Goal: Task Accomplishment & Management: Use online tool/utility

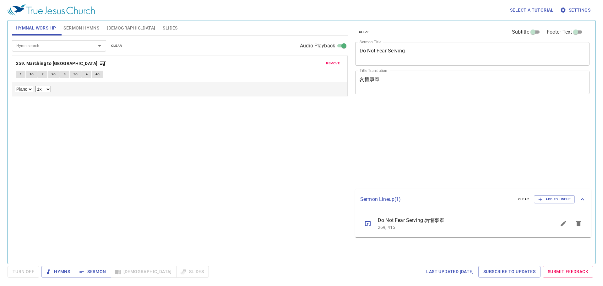
select select "1"
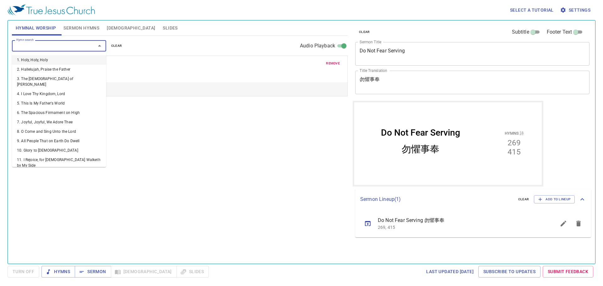
click at [57, 47] on input "Hymn search" at bounding box center [50, 45] width 72 height 7
type input "452"
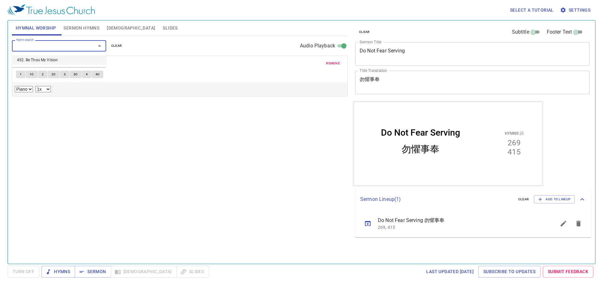
select select "1"
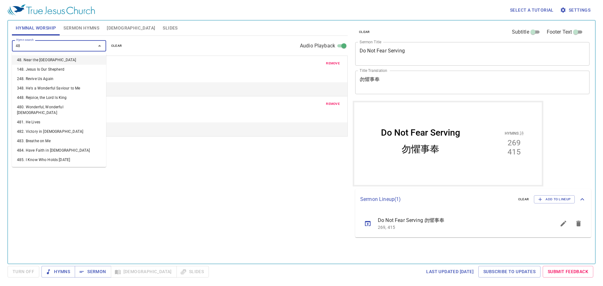
type input "485"
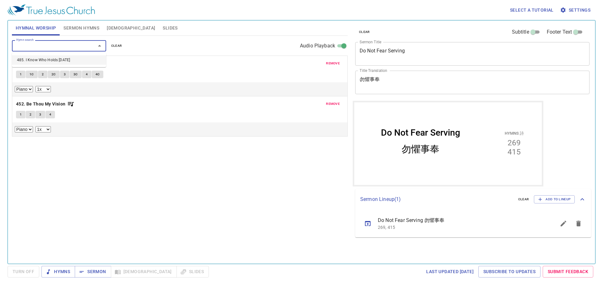
select select "1"
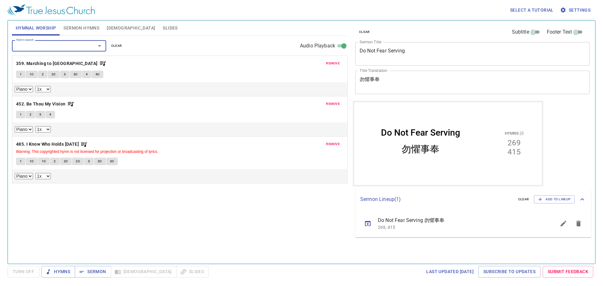
click at [333, 65] on span "remove" at bounding box center [333, 64] width 14 height 6
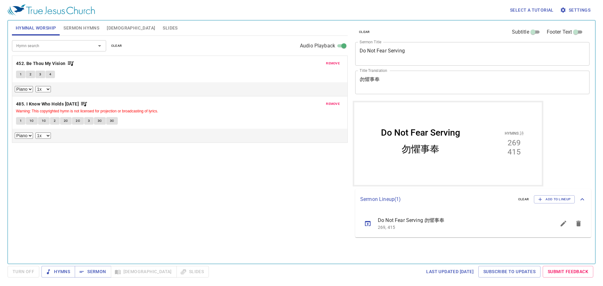
click at [567, 225] on button "sermon lineup list" at bounding box center [563, 223] width 15 height 15
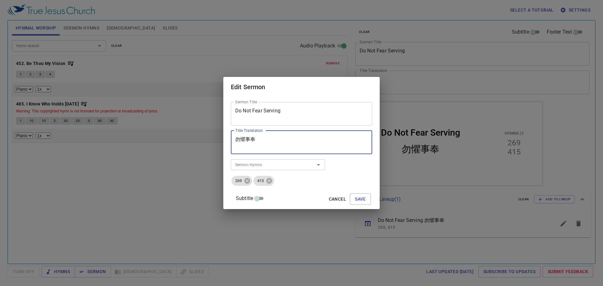
drag, startPoint x: 270, startPoint y: 140, endPoint x: 179, endPoint y: 140, distance: 90.8
click at [176, 141] on div "Edit Sermon Sermon Title Do Not Fear Serving Sermon Title Title Translation 勿懼事…" at bounding box center [301, 143] width 603 height 286
drag, startPoint x: 304, startPoint y: 117, endPoint x: 176, endPoint y: 117, distance: 127.5
click at [165, 117] on div "Edit Sermon Sermon Title Do Not Fear Serving Sermon Title Title Translation Tit…" at bounding box center [301, 143] width 603 height 286
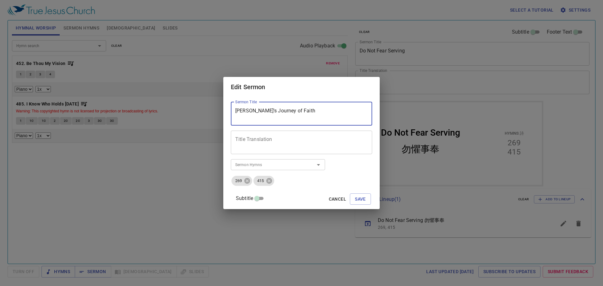
type textarea "Elijah's Journey of Faith"
click at [332, 141] on textarea "Title Translation" at bounding box center [301, 142] width 133 height 12
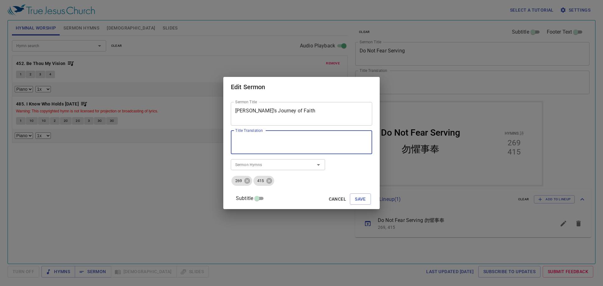
click at [273, 141] on textarea "Title Translation" at bounding box center [301, 142] width 133 height 12
type textarea "伊"
type textarea "以利亚的信仰旅程"
click at [251, 181] on icon at bounding box center [247, 180] width 7 height 7
click at [266, 181] on icon at bounding box center [269, 180] width 7 height 7
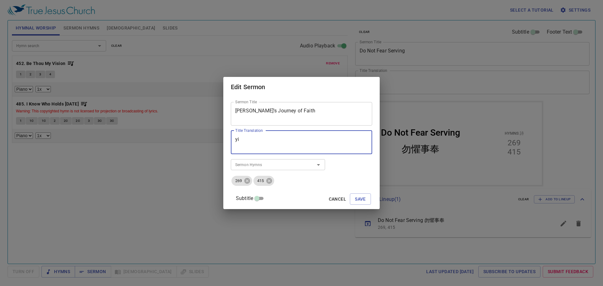
click at [252, 168] on input "Sermon Hymns" at bounding box center [269, 164] width 72 height 7
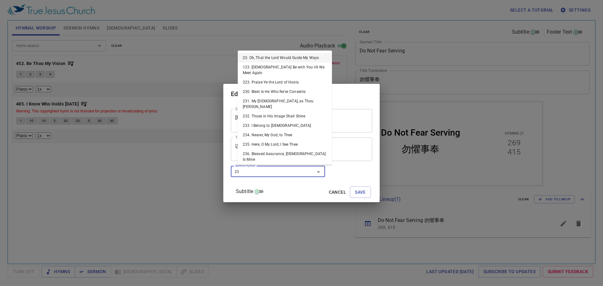
type input "237"
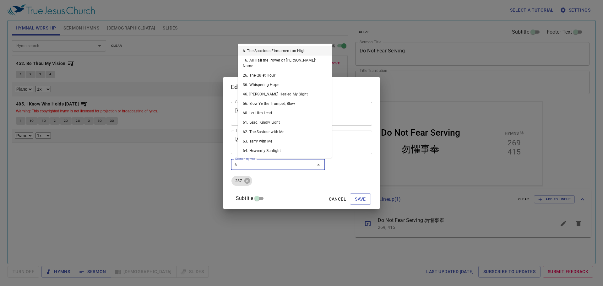
type input "67"
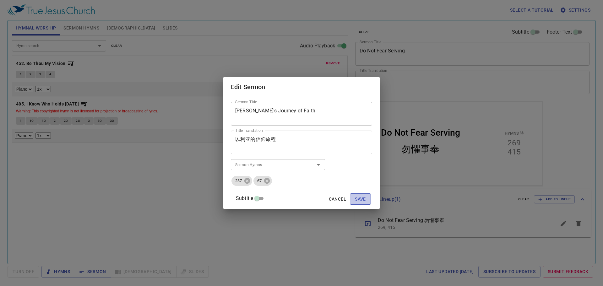
click at [359, 195] on button "Save" at bounding box center [360, 199] width 21 height 12
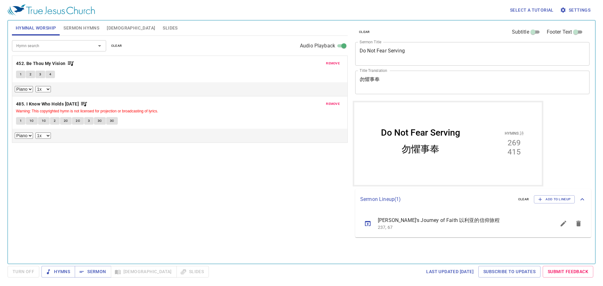
click at [372, 225] on button "sermon lineup list" at bounding box center [367, 223] width 15 height 15
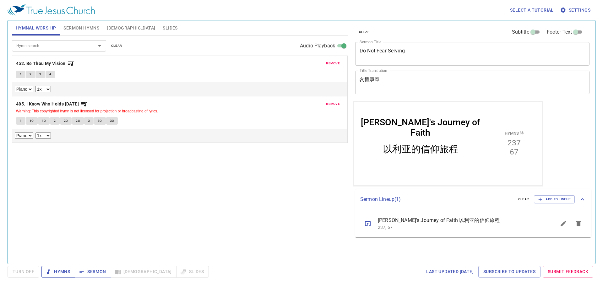
drag, startPoint x: 66, startPoint y: 272, endPoint x: 77, endPoint y: 265, distance: 13.0
click at [66, 272] on span "Hymns" at bounding box center [58, 272] width 24 height 8
click at [147, 228] on div "Hymn search Hymn search clear Audio Playback remove 452. Be Thou My Vision 1 2 …" at bounding box center [180, 147] width 336 height 223
click at [24, 71] on button "1" at bounding box center [20, 75] width 9 height 8
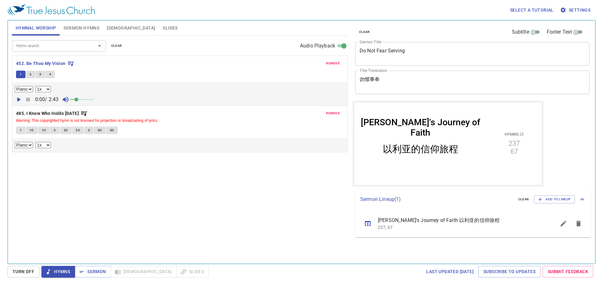
click at [283, 223] on div "Hymn search Hymn search clear Audio Playback remove 452. Be Thou My Vision 1 2 …" at bounding box center [180, 147] width 336 height 223
click at [29, 73] on button "2" at bounding box center [30, 75] width 9 height 8
click at [40, 76] on span "3" at bounding box center [40, 75] width 2 height 6
click at [312, 24] on div "Hymnal Worship Sermon Hymns Bible Slides" at bounding box center [180, 27] width 336 height 15
click at [52, 73] on button "4" at bounding box center [50, 75] width 9 height 8
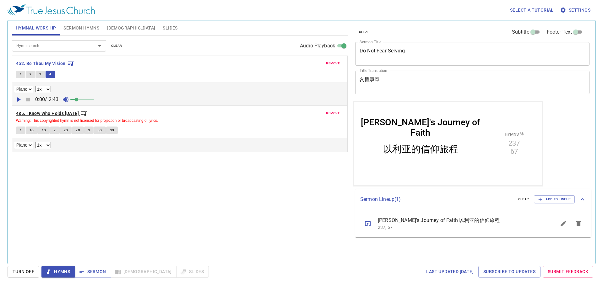
click at [29, 114] on b "485. I Know Who Holds Tomorrow" at bounding box center [47, 114] width 63 height 8
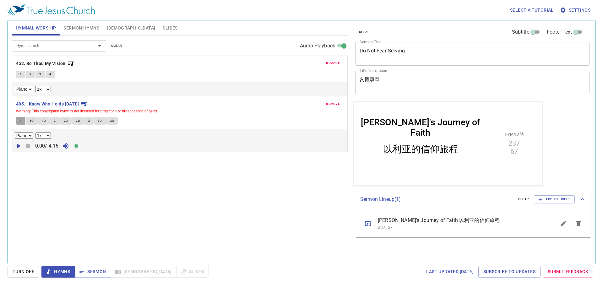
click at [23, 123] on button "1" at bounding box center [20, 121] width 9 height 8
click at [42, 119] on span "1C" at bounding box center [44, 121] width 4 height 6
click at [53, 122] on button "2" at bounding box center [54, 121] width 9 height 8
click at [64, 119] on span "2C" at bounding box center [66, 121] width 4 height 6
click at [76, 121] on span "2C" at bounding box center [78, 121] width 4 height 6
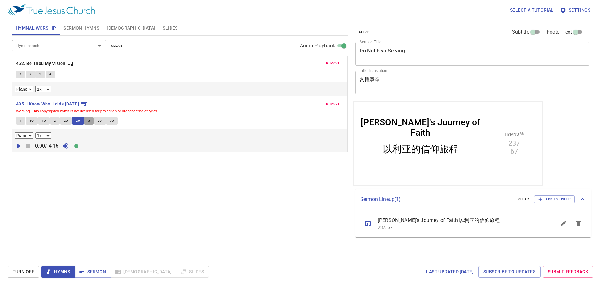
click at [90, 122] on button "3" at bounding box center [88, 121] width 9 height 8
click at [96, 121] on button "3C" at bounding box center [100, 121] width 12 height 8
click at [111, 121] on span "3C" at bounding box center [112, 121] width 4 height 6
click at [65, 268] on span "Hymns" at bounding box center [58, 272] width 24 height 8
click at [52, 46] on input "Hymn search" at bounding box center [50, 45] width 72 height 7
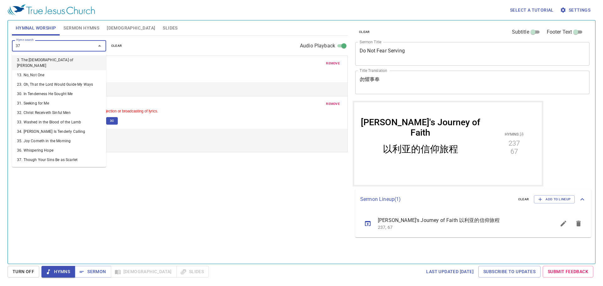
type input "379"
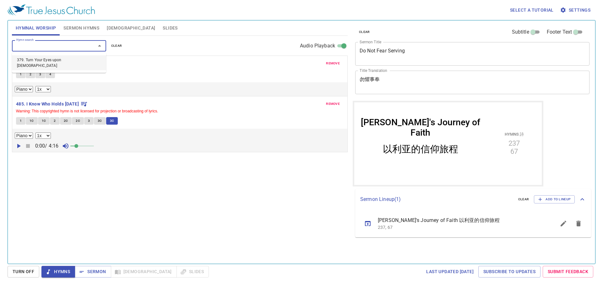
select select "1"
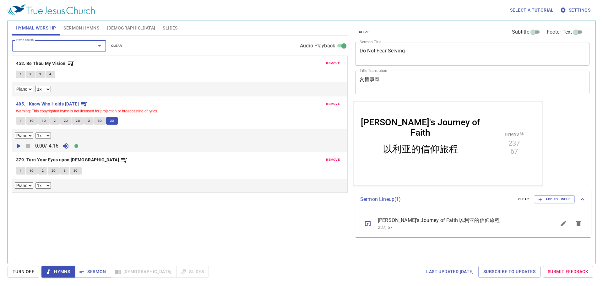
click at [56, 160] on b "379. Turn Your Eyes upon Jesus" at bounding box center [67, 160] width 103 height 8
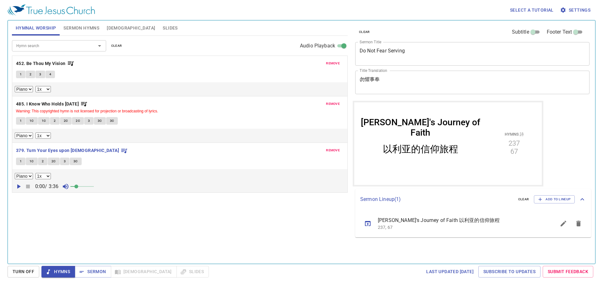
click at [23, 163] on button "1" at bounding box center [20, 162] width 9 height 8
click at [32, 162] on span "1C" at bounding box center [32, 162] width 4 height 6
click at [44, 162] on button "2" at bounding box center [42, 162] width 9 height 8
click at [56, 160] on button "2C" at bounding box center [54, 162] width 12 height 8
click at [563, 225] on icon "sermon lineup list" at bounding box center [564, 224] width 6 height 6
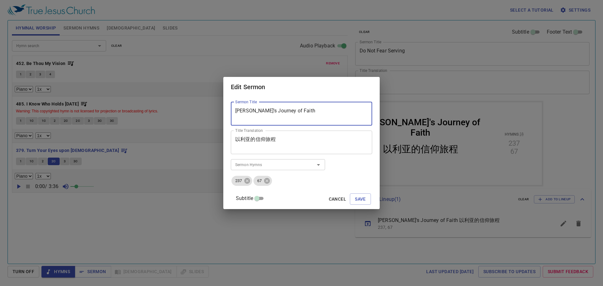
click at [305, 117] on textarea "Elijah's Journey of Faith" at bounding box center [301, 114] width 133 height 12
type textarea "[PERSON_NAME]'s Journey of Faith（1）"
click at [304, 138] on textarea "以利亚的信仰旅程" at bounding box center [301, 142] width 133 height 12
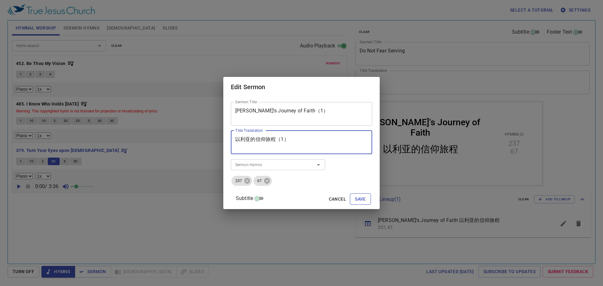
type textarea "以利亚的信仰旅程（1）"
drag, startPoint x: 353, startPoint y: 193, endPoint x: 322, endPoint y: 192, distance: 31.1
click at [354, 193] on button "Save" at bounding box center [360, 199] width 21 height 12
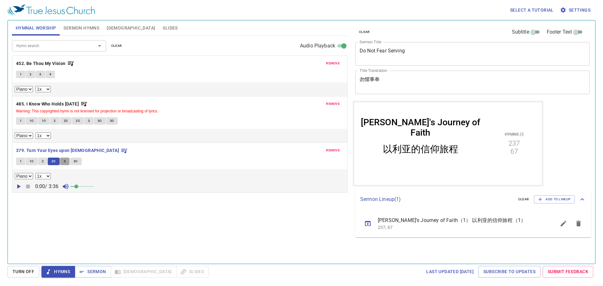
click at [62, 160] on button "3" at bounding box center [64, 162] width 9 height 8
click at [79, 161] on button "3C" at bounding box center [76, 162] width 12 height 8
click at [76, 150] on b "379. Turn Your Eyes upon Jesus" at bounding box center [67, 151] width 103 height 8
click at [73, 48] on input "Hymn search" at bounding box center [50, 45] width 72 height 7
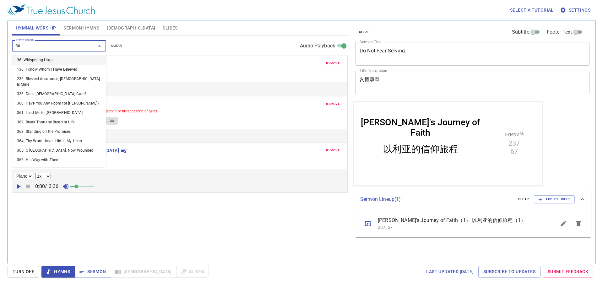
type input "366"
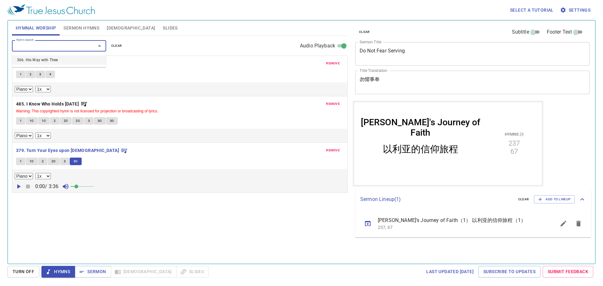
select select "1"
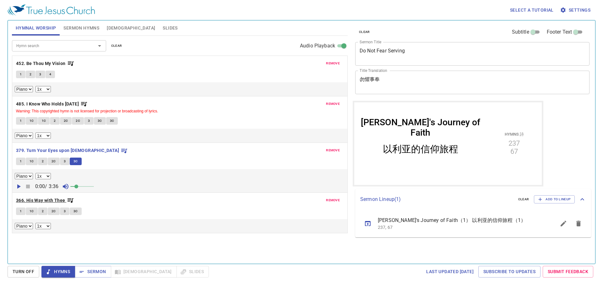
click at [23, 198] on b "366. His Way with Thee" at bounding box center [40, 201] width 49 height 8
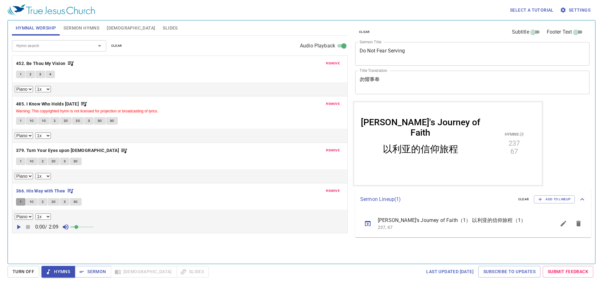
click at [19, 203] on button "1" at bounding box center [20, 202] width 9 height 8
click at [34, 204] on span "1C" at bounding box center [32, 202] width 4 height 6
click at [66, 203] on button "3" at bounding box center [64, 202] width 9 height 8
click at [43, 189] on b "366. His Way with Thee" at bounding box center [40, 191] width 49 height 8
click at [372, 225] on button "sermon lineup list" at bounding box center [367, 223] width 15 height 15
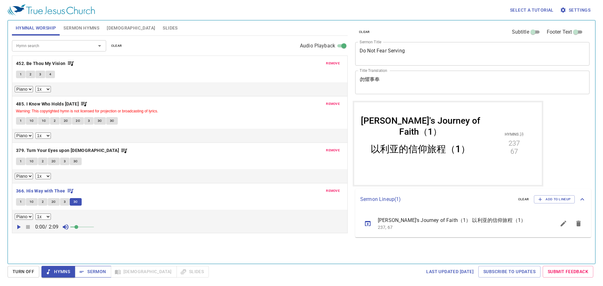
click at [102, 268] on span "Sermon" at bounding box center [93, 272] width 26 height 8
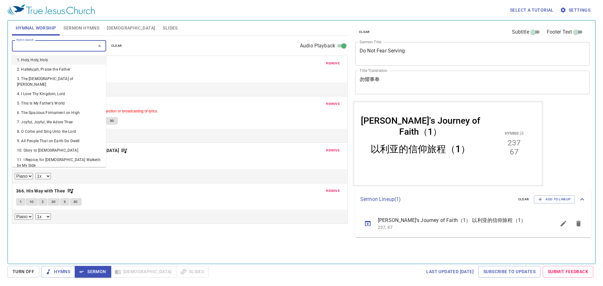
click at [41, 46] on input "Hymn search" at bounding box center [50, 45] width 72 height 7
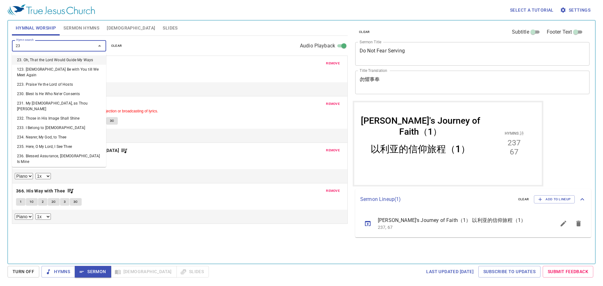
type input "237"
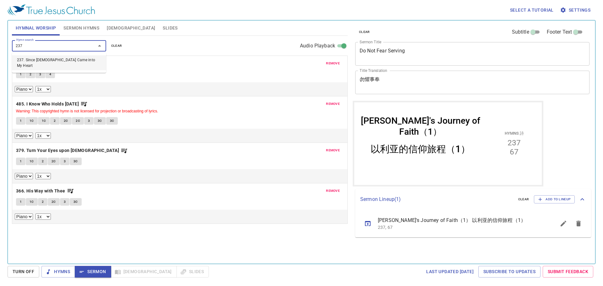
click at [58, 62] on li "237. Since [DEMOGRAPHIC_DATA] Came into My Heart" at bounding box center [59, 62] width 94 height 15
select select "1"
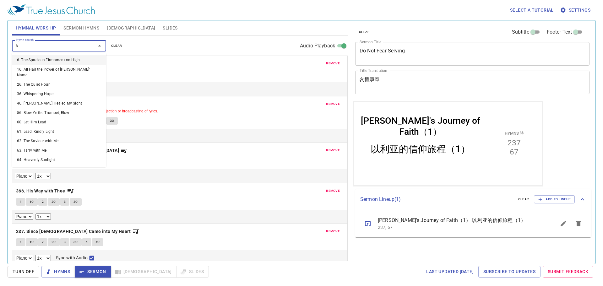
type input "67"
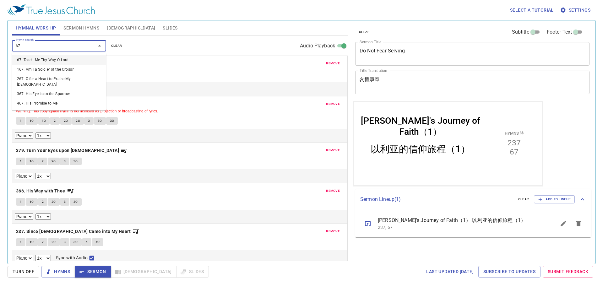
click at [57, 60] on li "67. Teach Me Thy Way, O Lord" at bounding box center [59, 59] width 94 height 9
select select "1"
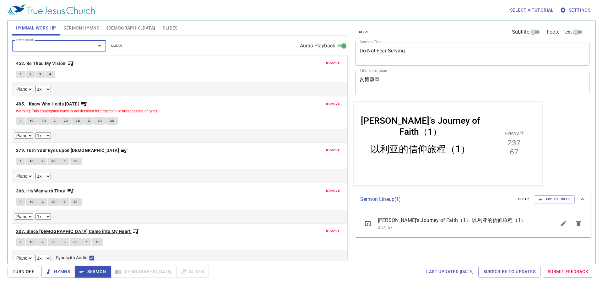
click at [53, 230] on b "237. Since [DEMOGRAPHIC_DATA] Came into My Heart" at bounding box center [73, 232] width 115 height 8
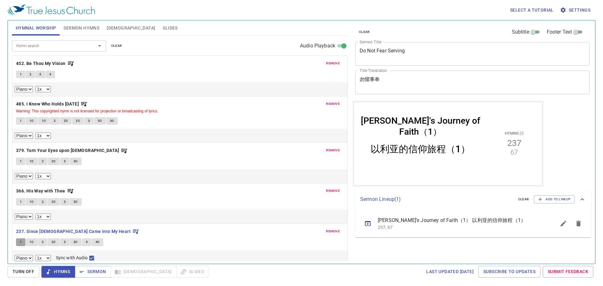
click at [23, 242] on button "1" at bounding box center [20, 242] width 9 height 8
checkbox input "false"
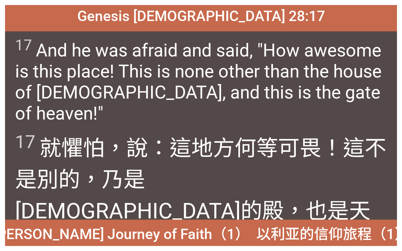
click at [50, 200] on div at bounding box center [201, 238] width 402 height 28
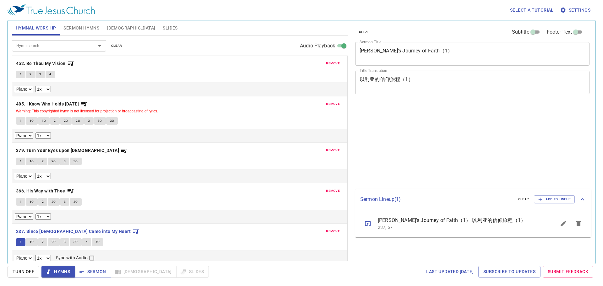
select select "1"
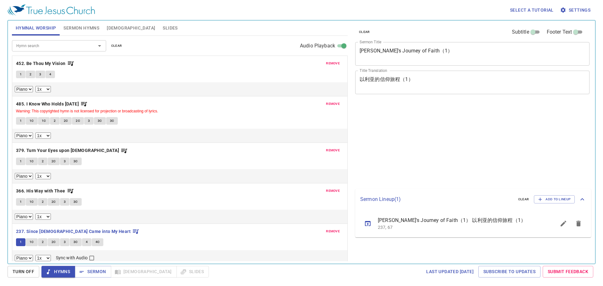
select select "1"
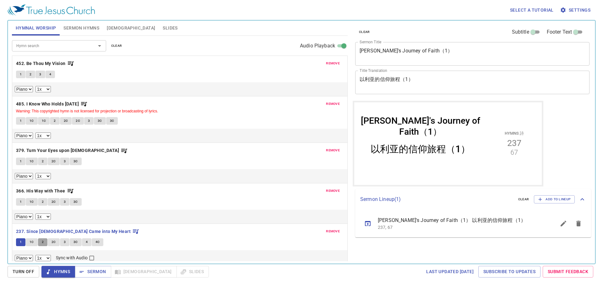
click at [40, 242] on button "2" at bounding box center [42, 242] width 9 height 8
click at [55, 241] on span "2C" at bounding box center [54, 242] width 4 height 6
click at [65, 241] on span "3" at bounding box center [65, 242] width 2 height 6
click at [77, 243] on span "3C" at bounding box center [75, 242] width 4 height 6
click at [86, 241] on span "4" at bounding box center [87, 242] width 2 height 6
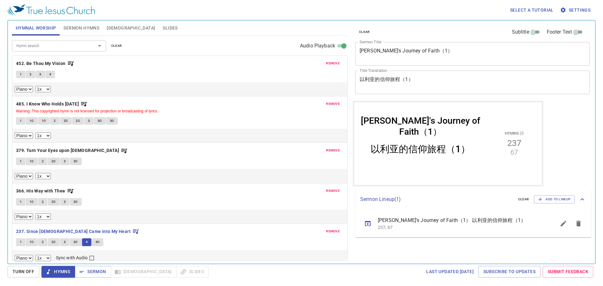
click at [100, 244] on button "4C" at bounding box center [98, 242] width 12 height 8
click at [163, 26] on span "Slides" at bounding box center [170, 28] width 15 height 8
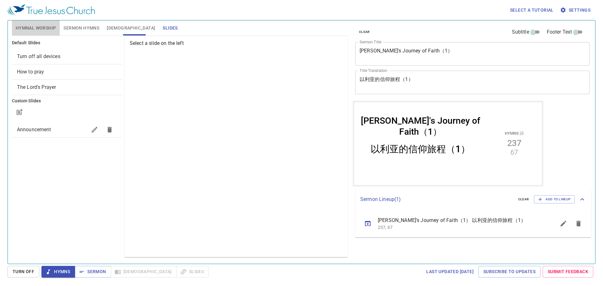
click at [45, 26] on span "Hymnal Worship" at bounding box center [36, 28] width 41 height 8
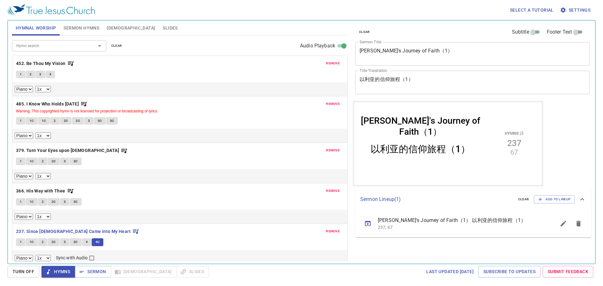
click at [442, 163] on div "以利亚的信仰旅程（1）" at bounding box center [420, 153] width 132 height 29
click at [96, 269] on span "Sermon" at bounding box center [93, 272] width 26 height 8
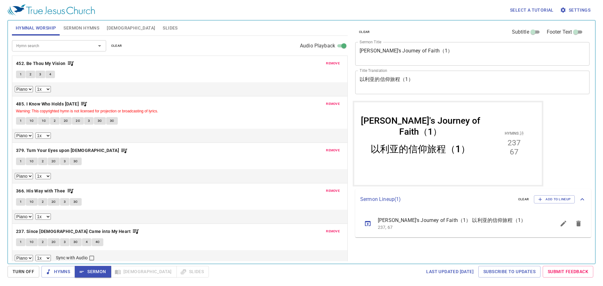
click at [326, 62] on span "remove" at bounding box center [333, 64] width 14 height 6
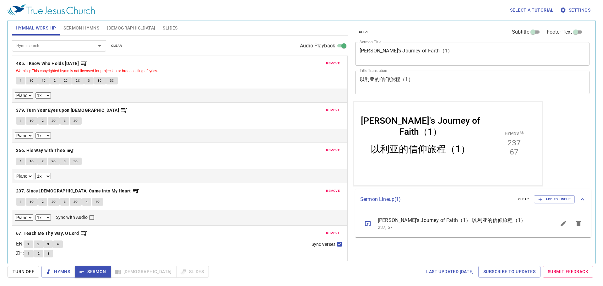
click at [326, 63] on span "remove" at bounding box center [333, 64] width 14 height 6
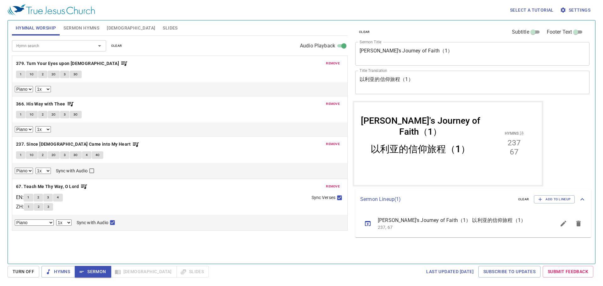
click at [333, 64] on span "remove" at bounding box center [333, 64] width 14 height 6
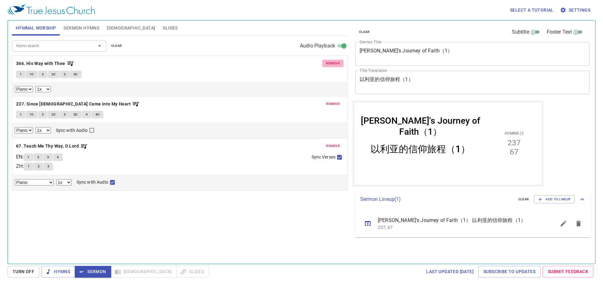
click at [333, 64] on span "remove" at bounding box center [333, 64] width 14 height 6
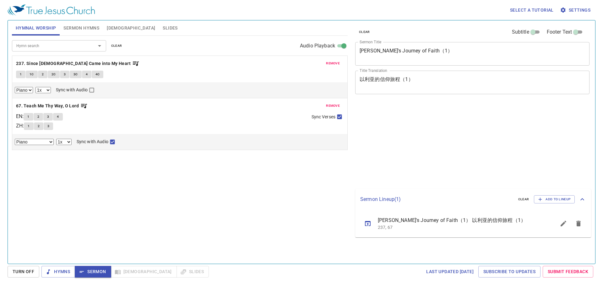
select select "1"
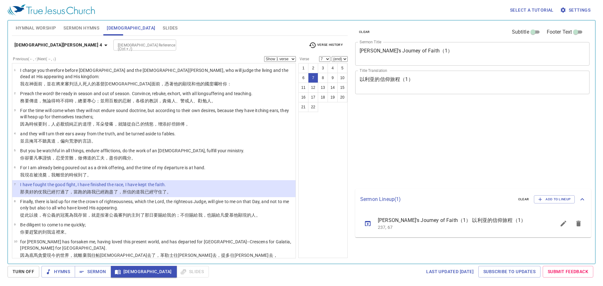
select select "7"
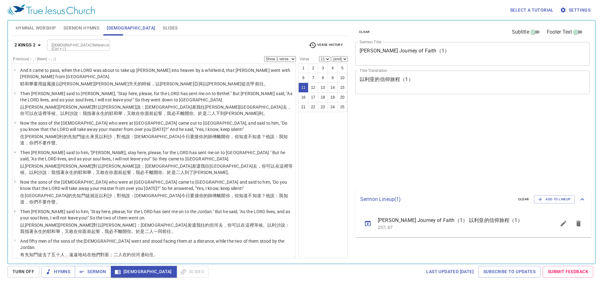
select select "11"
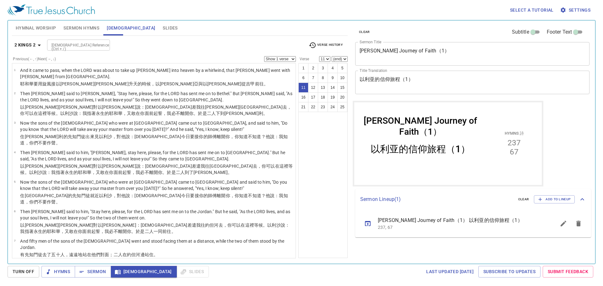
scroll to position [155, 0]
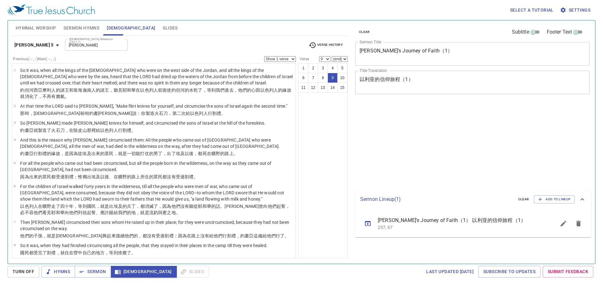
select select "9"
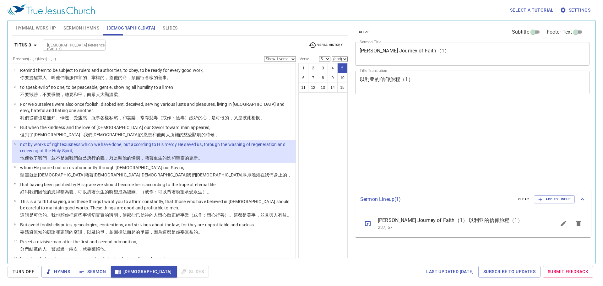
select select "5"
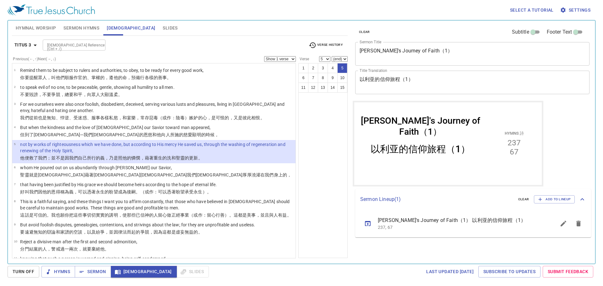
click at [64, 46] on input "[DEMOGRAPHIC_DATA] Reference (Ctrl + /)" at bounding box center [69, 44] width 49 height 7
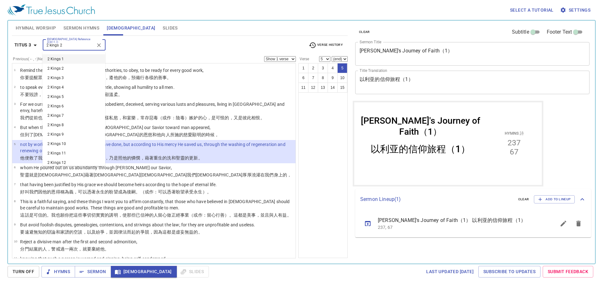
type input "2 kings 2"
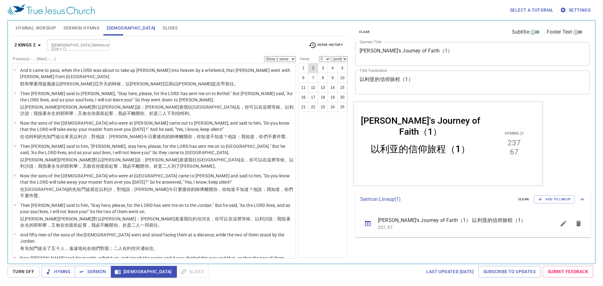
click at [317, 71] on button "2" at bounding box center [313, 68] width 10 height 10
select select "2"
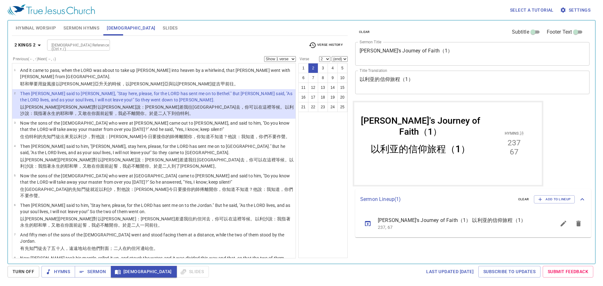
click at [87, 48] on input "[DEMOGRAPHIC_DATA] Reference (Ctrl + /)" at bounding box center [73, 44] width 49 height 7
type input "gen 28"
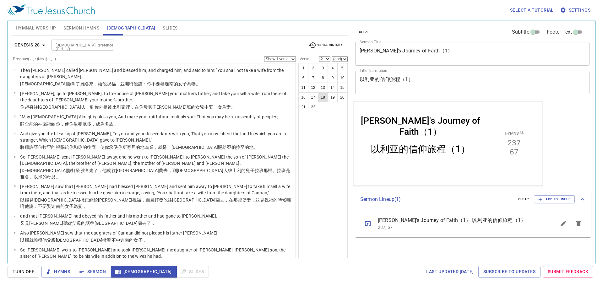
click at [325, 100] on button "18" at bounding box center [323, 97] width 10 height 10
select select "18"
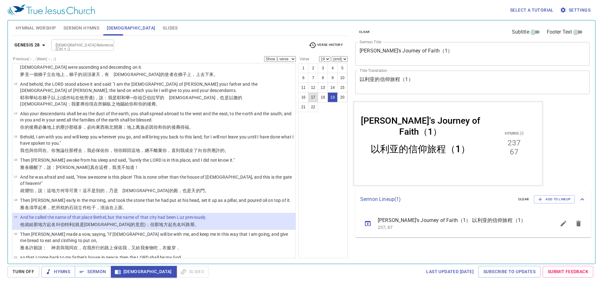
click at [314, 101] on button "17" at bounding box center [313, 97] width 10 height 10
select select "17"
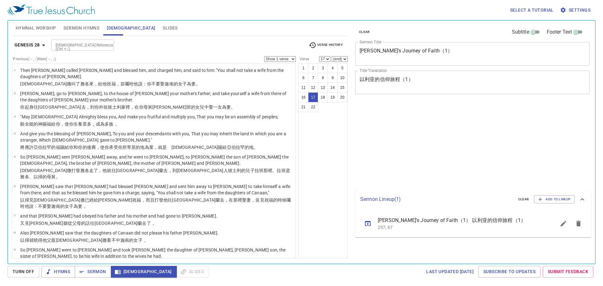
select select "17"
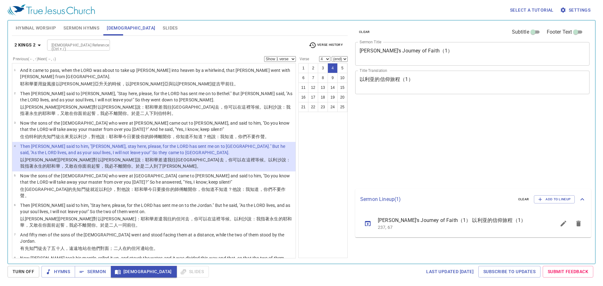
select select "4"
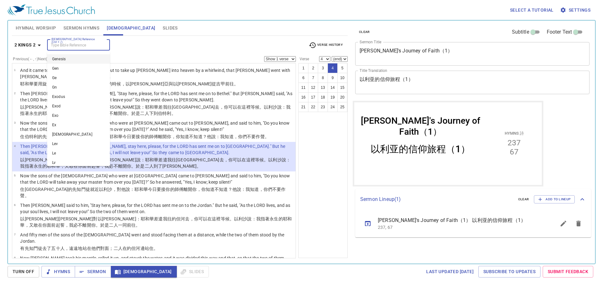
click at [86, 48] on input "[DEMOGRAPHIC_DATA] Reference (Ctrl + /)" at bounding box center [73, 44] width 49 height 7
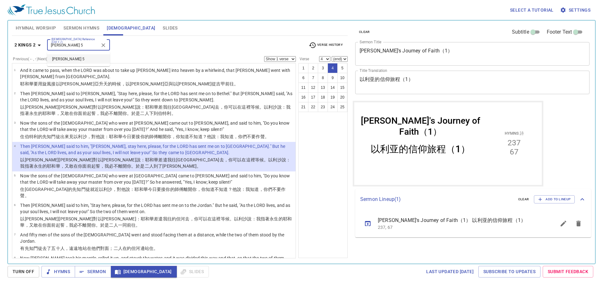
type input "[PERSON_NAME] 5"
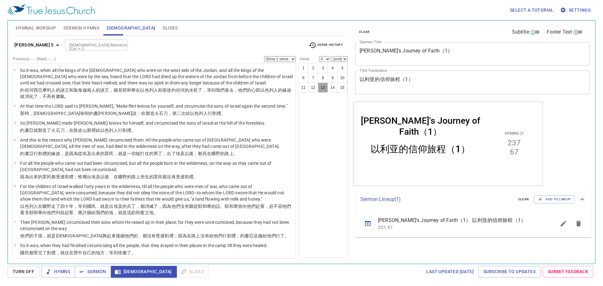
click at [323, 87] on button "13" at bounding box center [323, 88] width 10 height 10
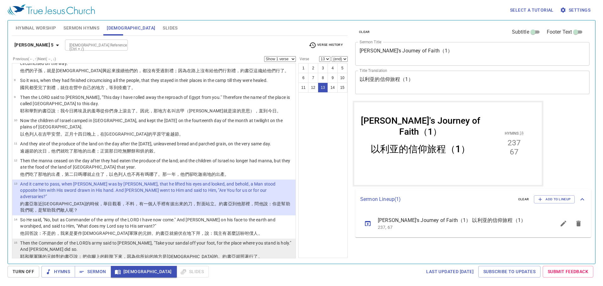
click at [188, 244] on p "Then the Commander of the LORD's army said to [PERSON_NAME], "Take your sandal …" at bounding box center [157, 246] width 274 height 13
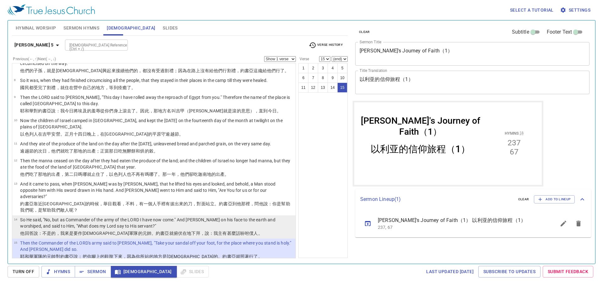
click at [209, 231] on wh559 "：我主 有甚麼話吩咐 僕人 。" at bounding box center [235, 233] width 53 height 5
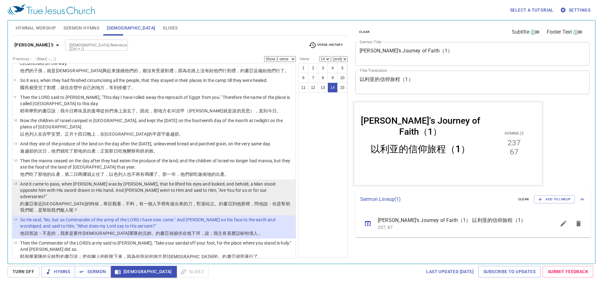
click at [185, 201] on wh5975 "。約書亞 到 他那裡，問他說 ：你是幫助我們呢，是幫助我們敵人 呢？" at bounding box center [155, 206] width 270 height 11
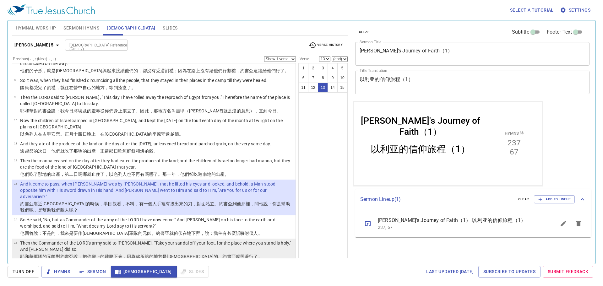
click at [214, 254] on wh6944 "的。約書亞 就照著行了 。" at bounding box center [238, 256] width 49 height 5
select select "15"
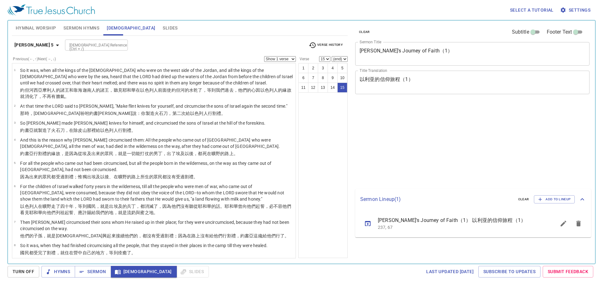
select select "15"
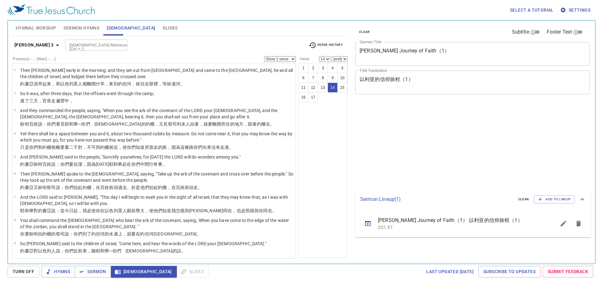
select select "14"
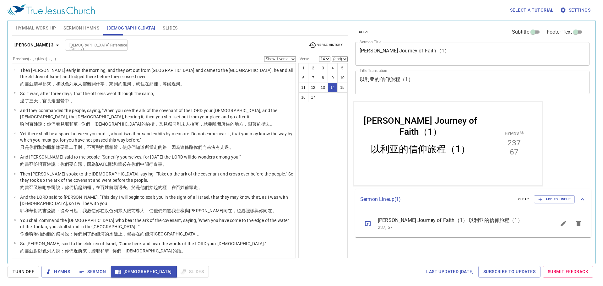
scroll to position [205, 0]
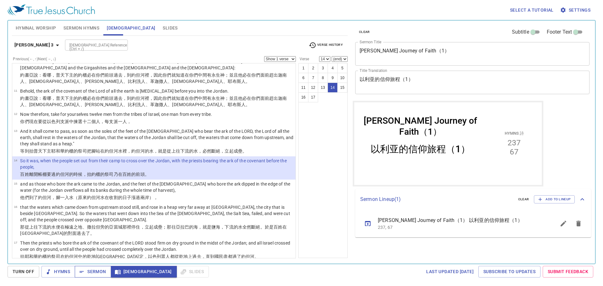
click at [96, 270] on span "Sermon" at bounding box center [93, 272] width 26 height 8
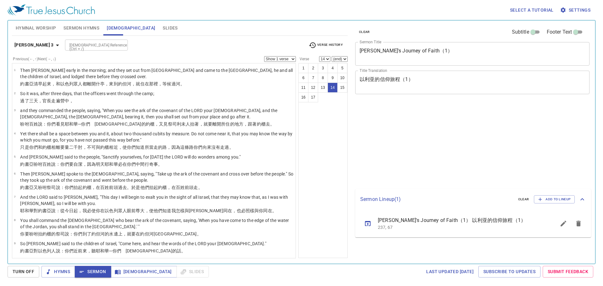
select select "14"
